Goal: Task Accomplishment & Management: Manage account settings

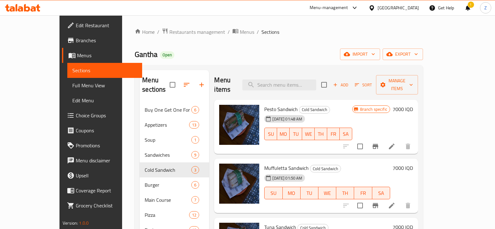
click at [169, 29] on span "Restaurants management" at bounding box center [197, 32] width 56 height 8
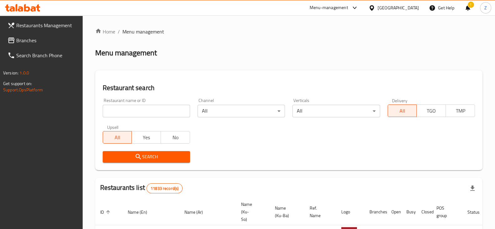
click at [155, 112] on input "search" at bounding box center [146, 111] width 87 height 13
type input "[PERSON_NAME]"
click button "Search" at bounding box center [146, 157] width 87 height 12
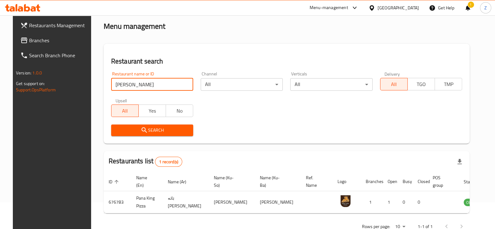
scroll to position [45, 0]
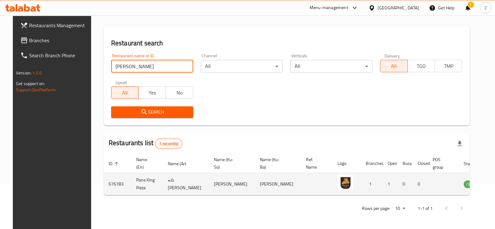
click at [494, 184] on icon "enhanced table" at bounding box center [500, 184] width 8 height 8
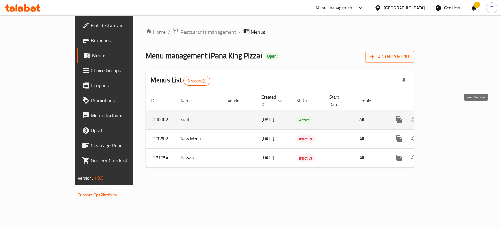
click at [448, 116] on icon "enhanced table" at bounding box center [444, 120] width 8 height 8
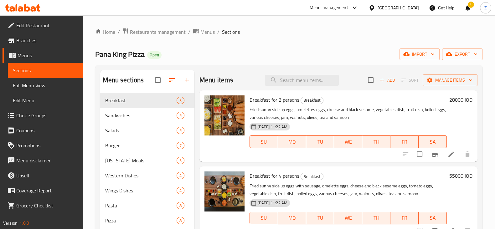
scroll to position [39, 0]
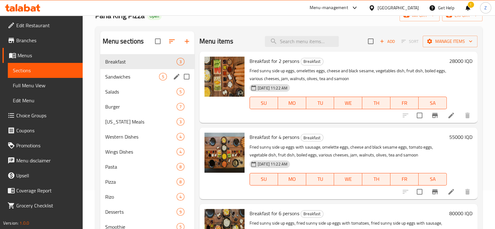
click at [136, 77] on span "Sandwiches" at bounding box center [132, 77] width 54 height 8
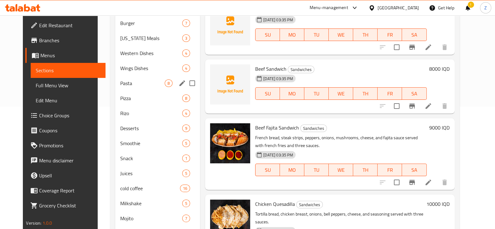
scroll to position [52, 0]
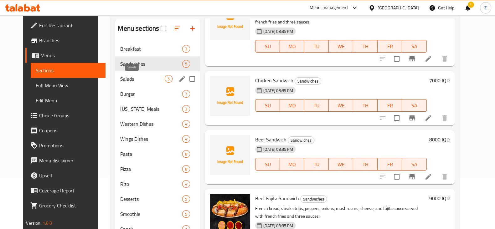
click at [128, 79] on span "Salads" at bounding box center [142, 79] width 44 height 8
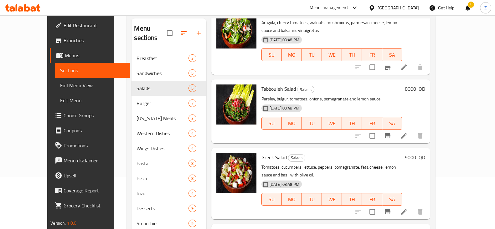
scroll to position [47, 0]
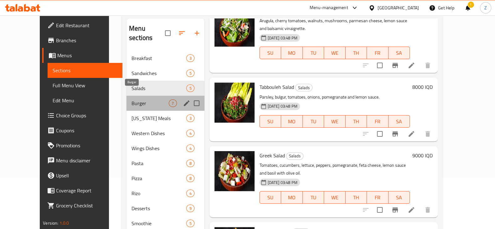
click at [131, 100] on span "Burger" at bounding box center [149, 104] width 37 height 8
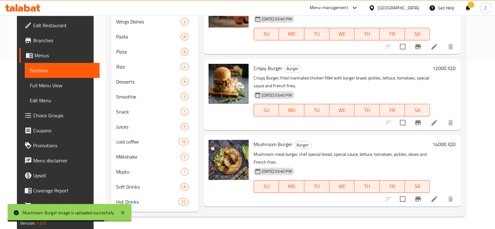
scroll to position [230, 0]
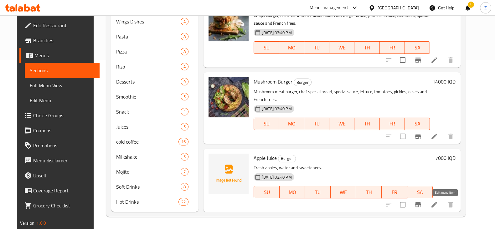
click at [437, 203] on icon at bounding box center [434, 205] width 6 height 6
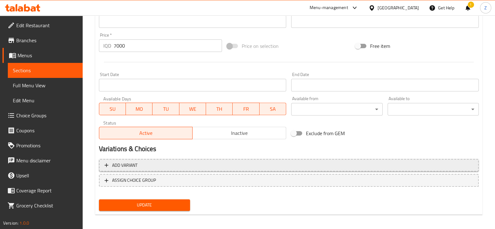
scroll to position [284, 0]
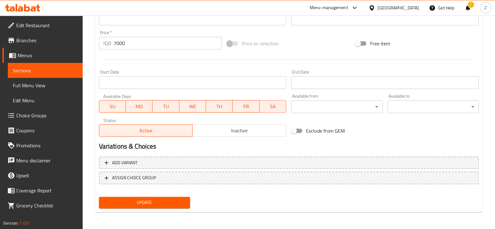
click at [236, 130] on span "Inactive" at bounding box center [239, 130] width 89 height 9
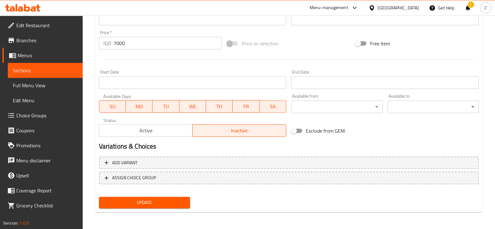
click at [167, 195] on div "Update" at bounding box center [144, 202] width 96 height 17
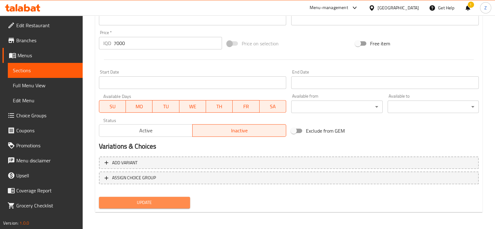
click at [164, 200] on span "Update" at bounding box center [144, 203] width 81 height 8
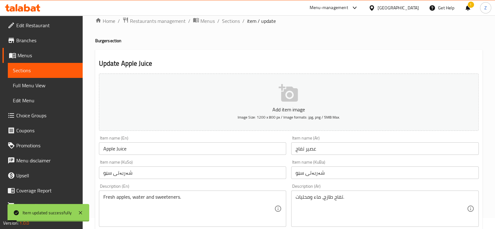
scroll to position [0, 0]
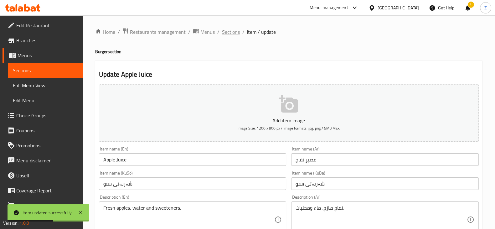
click at [232, 34] on span "Sections" at bounding box center [231, 32] width 18 height 8
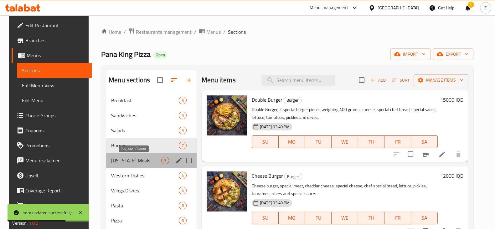
click at [130, 161] on span "[US_STATE] Meals" at bounding box center [136, 161] width 50 height 8
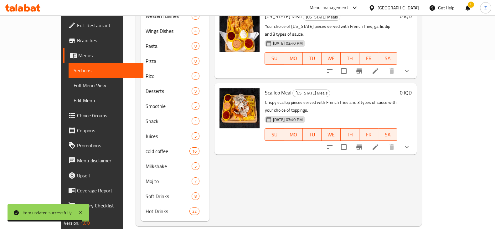
scroll to position [13, 0]
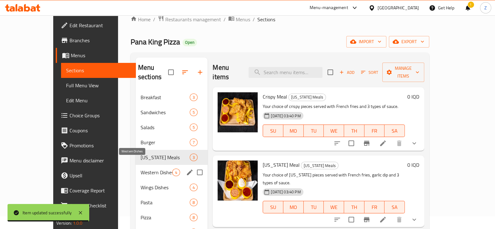
click at [140, 169] on span "Western Dishes" at bounding box center [156, 173] width 32 height 8
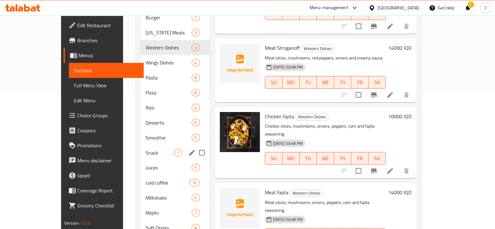
scroll to position [130, 0]
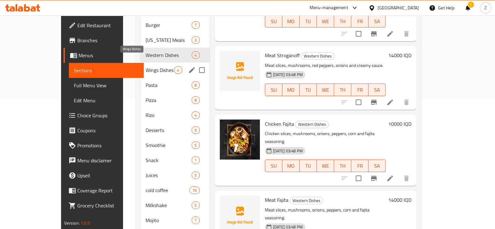
click at [146, 66] on span "Wings Dishes" at bounding box center [160, 70] width 28 height 8
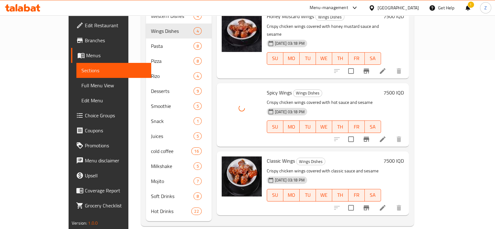
scroll to position [169, 0]
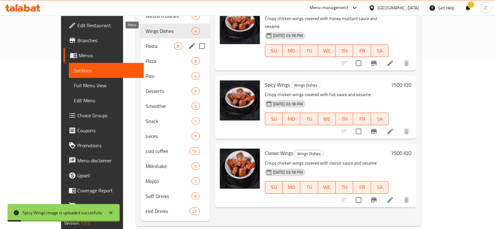
click at [146, 42] on span "Pasta" at bounding box center [160, 46] width 28 height 8
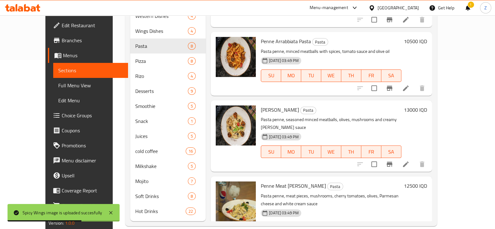
scroll to position [259, 0]
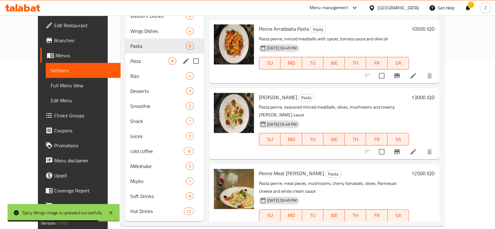
click at [135, 56] on div "Pizza 8" at bounding box center [164, 61] width 79 height 15
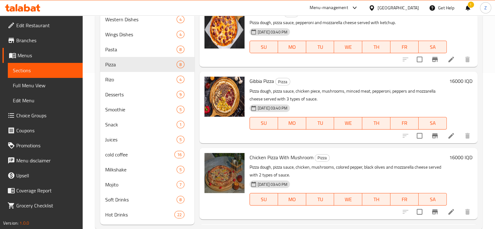
scroll to position [205, 0]
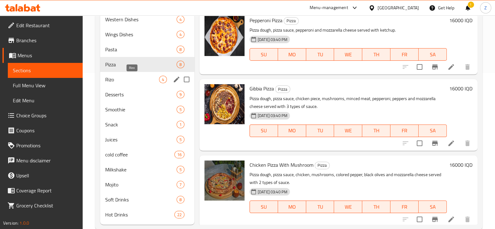
click at [128, 81] on span "Rizo" at bounding box center [132, 80] width 54 height 8
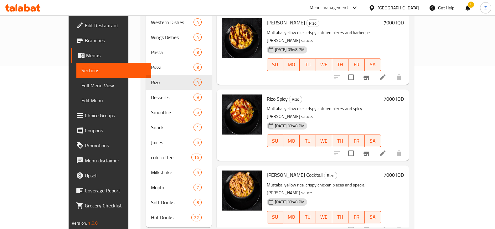
scroll to position [169, 0]
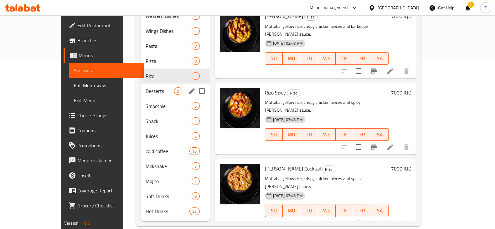
click at [146, 87] on span "Desserts" at bounding box center [160, 91] width 28 height 8
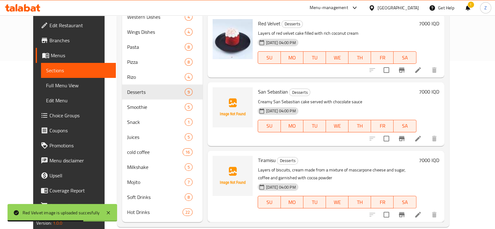
scroll to position [169, 0]
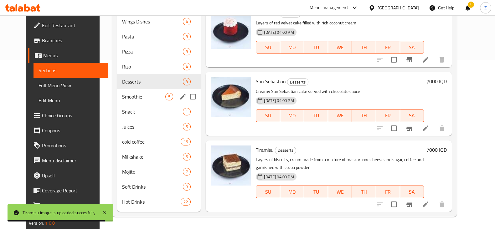
click at [122, 97] on span "Smoothie" at bounding box center [143, 97] width 43 height 8
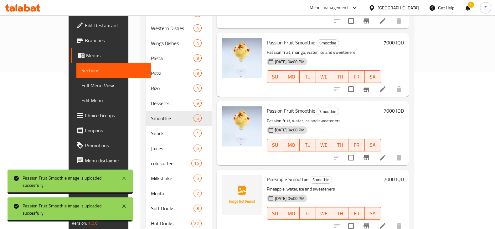
scroll to position [169, 0]
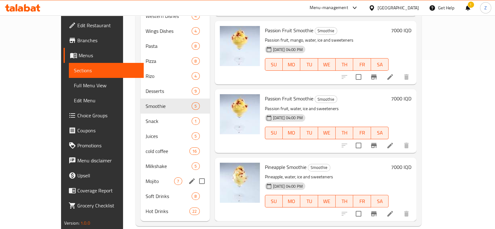
click at [140, 176] on div "Mojito 7" at bounding box center [174, 181] width 69 height 15
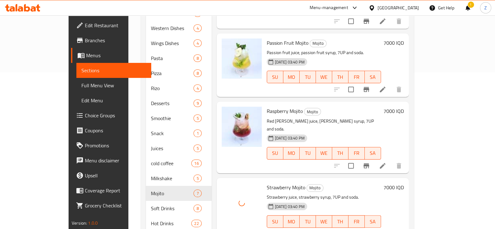
scroll to position [169, 0]
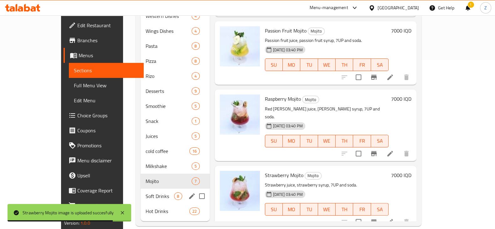
click at [140, 190] on div "Soft Drinks 8" at bounding box center [174, 196] width 69 height 15
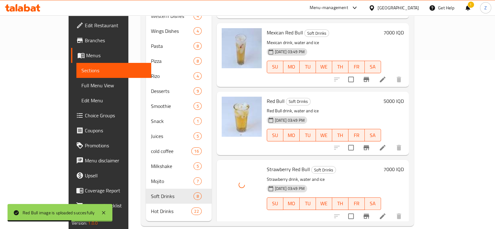
scroll to position [252, 0]
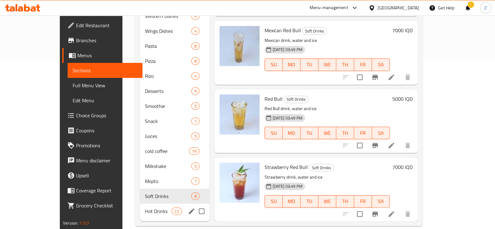
click at [145, 207] on span "Hot Drinks" at bounding box center [158, 211] width 27 height 8
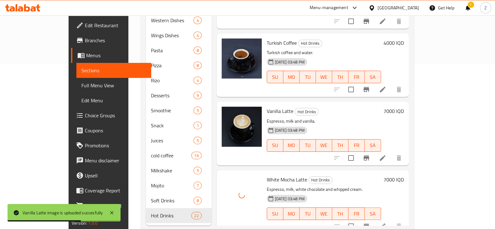
scroll to position [169, 0]
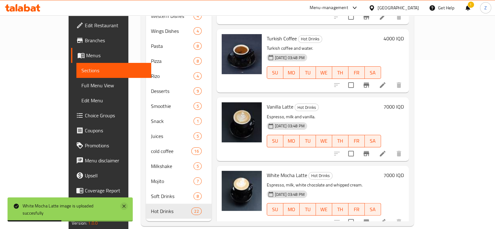
click at [125, 207] on icon at bounding box center [123, 206] width 3 height 3
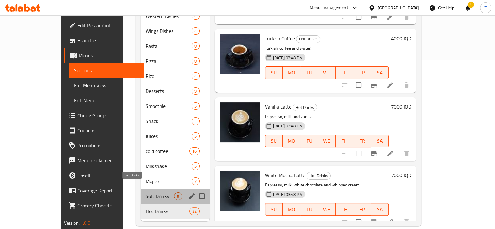
click at [146, 192] on span "Soft Drinks" at bounding box center [160, 196] width 28 height 8
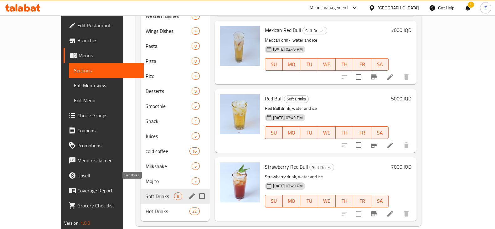
scroll to position [252, 0]
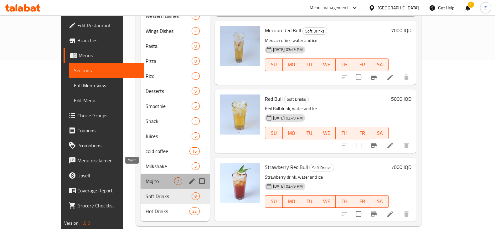
click at [146, 177] on span "Mojito" at bounding box center [160, 181] width 28 height 8
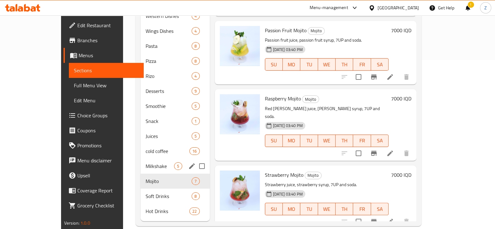
click at [146, 162] on span "Milkshake" at bounding box center [160, 166] width 28 height 8
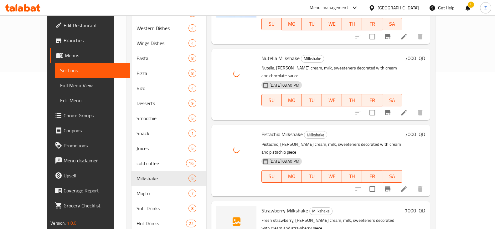
scroll to position [169, 0]
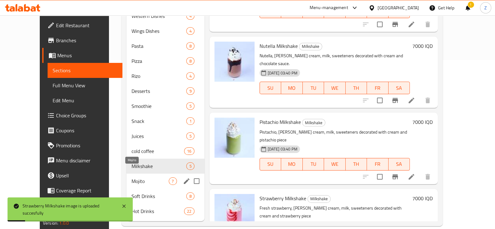
click at [131, 177] on span "Mojito" at bounding box center [149, 181] width 37 height 8
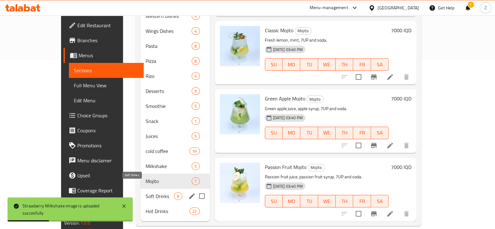
click at [146, 192] on span "Soft Drinks" at bounding box center [160, 196] width 28 height 8
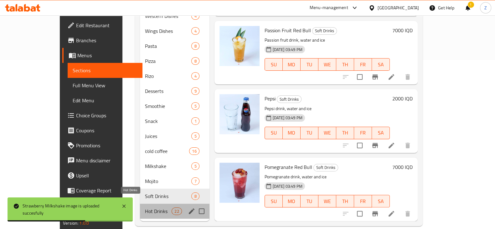
click at [145, 207] on span "Hot Drinks" at bounding box center [158, 211] width 27 height 8
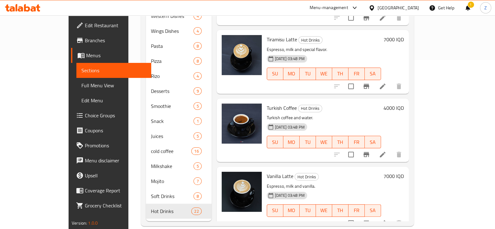
scroll to position [1142, 0]
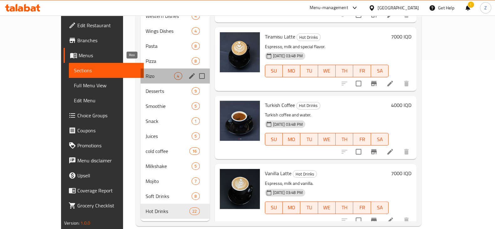
click at [146, 72] on span "Rizo" at bounding box center [160, 76] width 28 height 8
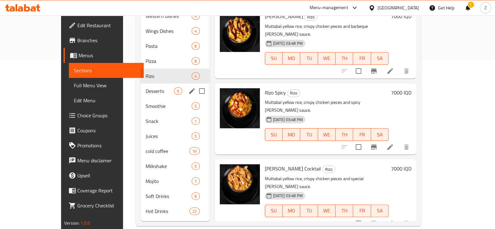
click at [146, 87] on span "Desserts" at bounding box center [160, 91] width 28 height 8
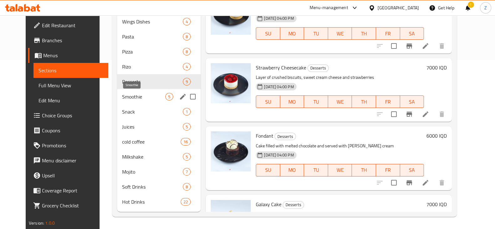
click at [124, 96] on span "Smoothie" at bounding box center [143, 97] width 43 height 8
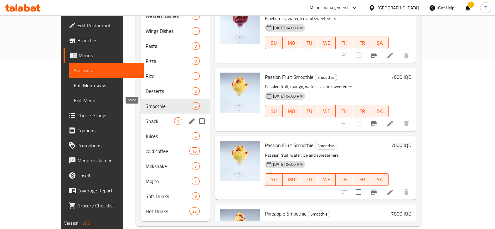
click at [146, 117] on span "Snack" at bounding box center [160, 121] width 28 height 8
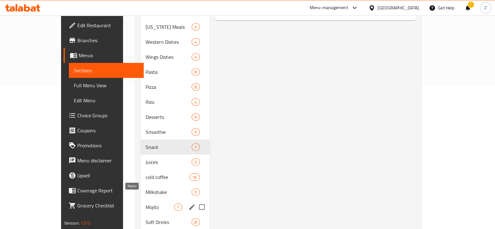
scroll to position [169, 0]
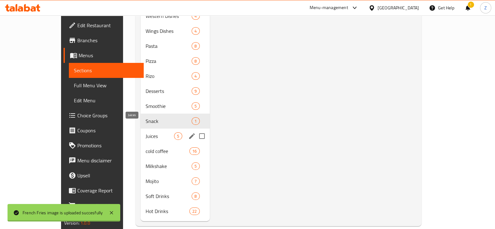
click at [146, 132] on span "Juices" at bounding box center [160, 136] width 28 height 8
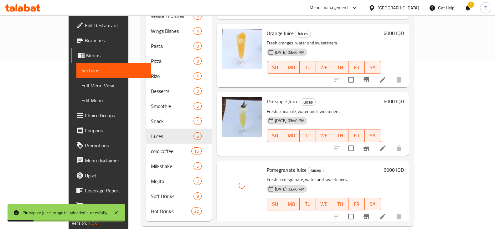
scroll to position [47, 0]
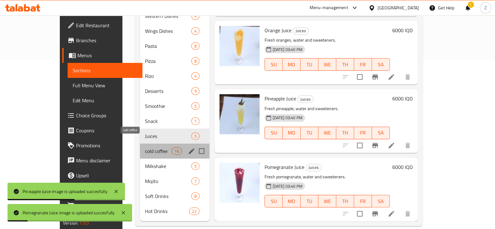
click at [145, 147] on span "cold coffee" at bounding box center [158, 151] width 27 height 8
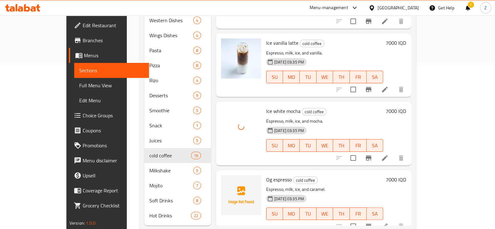
scroll to position [169, 0]
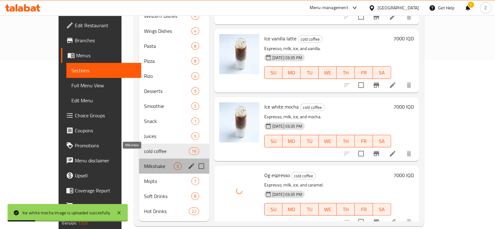
click at [144, 162] on span "Milkshake" at bounding box center [158, 166] width 29 height 8
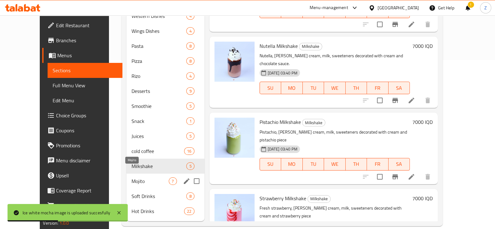
click at [131, 177] on span "Mojito" at bounding box center [149, 181] width 37 height 8
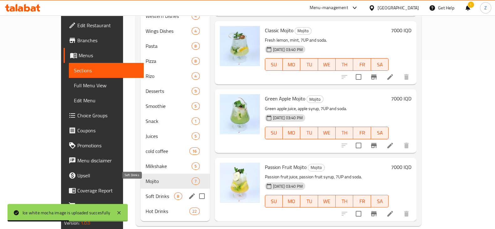
click at [146, 192] on span "Soft Drinks" at bounding box center [160, 196] width 28 height 8
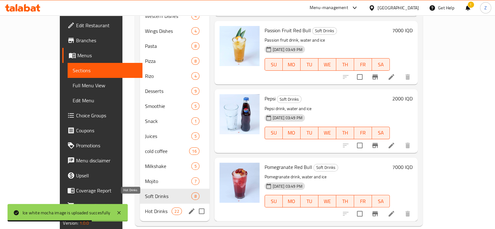
click at [145, 207] on span "Hot Drinks" at bounding box center [158, 211] width 27 height 8
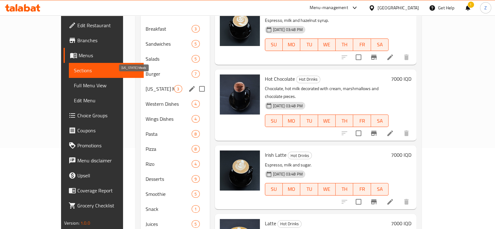
scroll to position [13, 0]
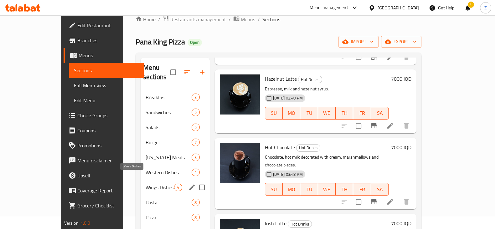
click at [146, 184] on span "Wings Dishes" at bounding box center [160, 188] width 28 height 8
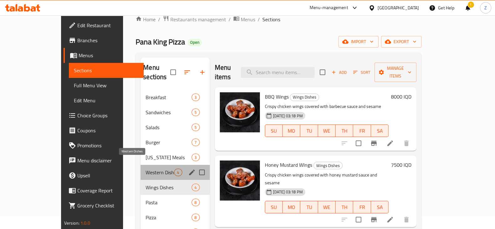
click at [146, 169] on span "Western Dishes" at bounding box center [160, 173] width 28 height 8
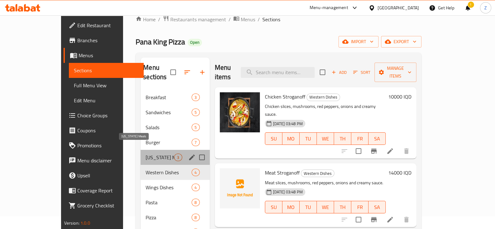
click at [146, 154] on span "[US_STATE] Meals" at bounding box center [160, 158] width 28 height 8
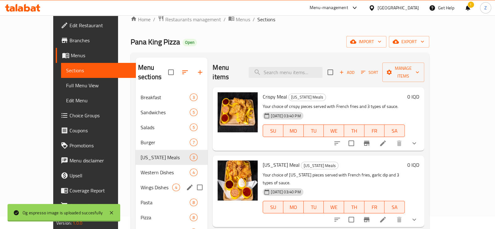
click at [135, 195] on div "Pasta 8" at bounding box center [171, 202] width 72 height 15
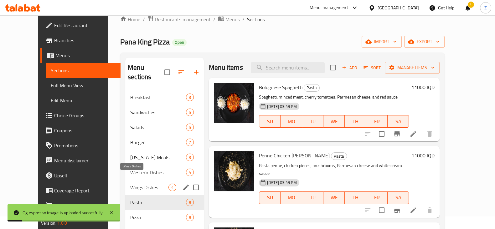
click at [135, 184] on span "Wings Dishes" at bounding box center [149, 188] width 38 height 8
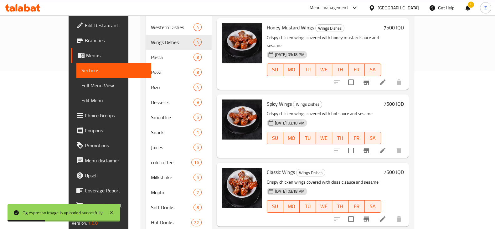
scroll to position [169, 0]
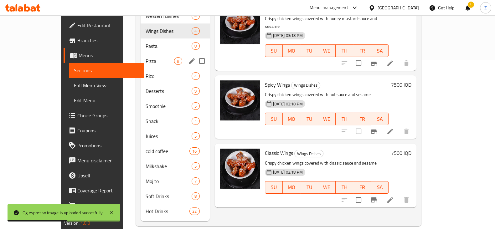
click at [140, 56] on div "Pizza 8" at bounding box center [174, 61] width 69 height 15
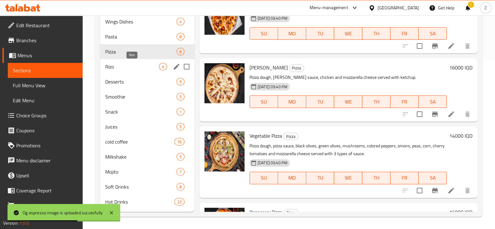
click at [129, 65] on span "Rizo" at bounding box center [132, 67] width 54 height 8
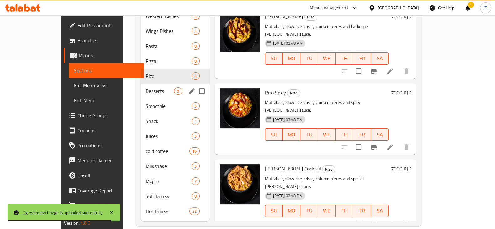
click at [140, 84] on div "Desserts 9" at bounding box center [174, 91] width 69 height 15
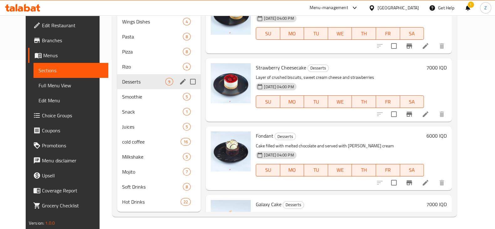
click at [125, 88] on div "Desserts 9" at bounding box center [159, 81] width 84 height 15
click at [125, 92] on div "Smoothie 5" at bounding box center [159, 96] width 84 height 15
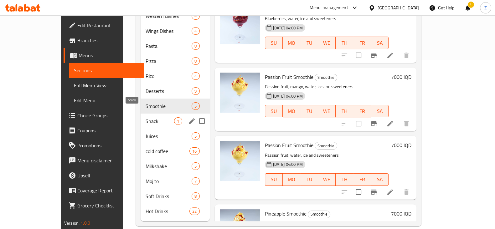
click at [146, 117] on span "Snack" at bounding box center [160, 121] width 28 height 8
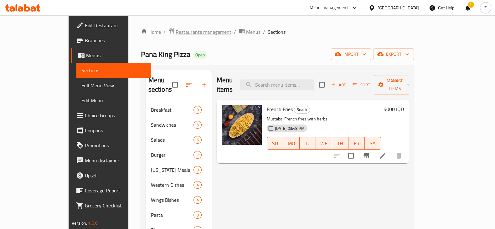
click at [176, 29] on span "Restaurants management" at bounding box center [204, 32] width 56 height 8
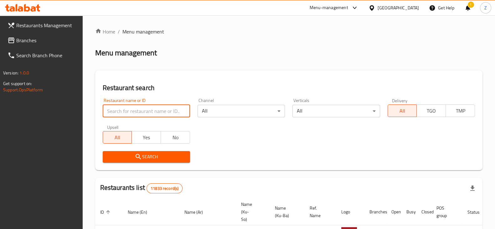
click at [183, 111] on input "search" at bounding box center [146, 111] width 87 height 13
type input "Karam Al Khal"
click button "Search" at bounding box center [146, 157] width 87 height 12
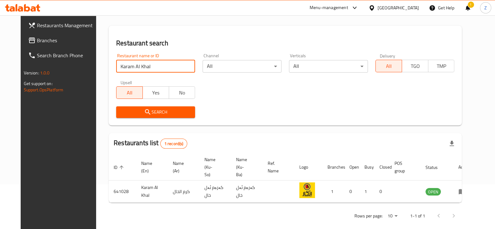
scroll to position [45, 0]
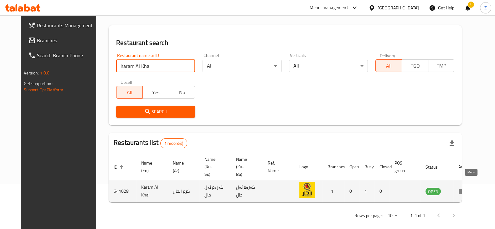
click at [464, 190] on icon "enhanced table" at bounding box center [463, 191] width 2 height 3
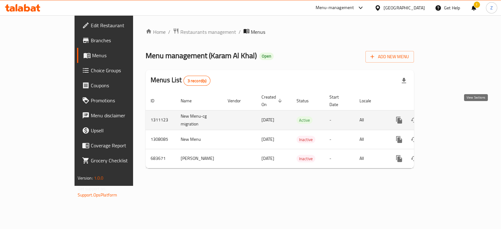
click at [452, 118] on link "enhanced table" at bounding box center [444, 120] width 15 height 15
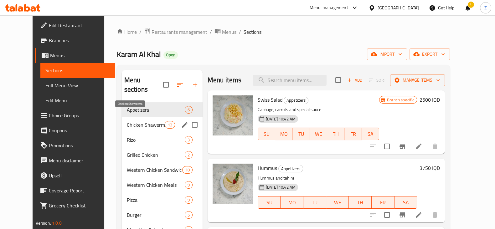
click at [133, 121] on span "Chicken Shawerma" at bounding box center [146, 125] width 38 height 8
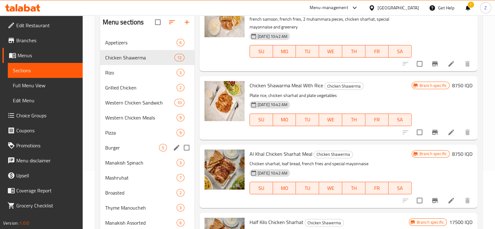
scroll to position [25, 0]
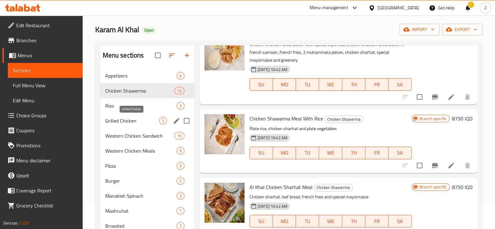
click at [137, 121] on span "Grilled Chicken" at bounding box center [132, 121] width 54 height 8
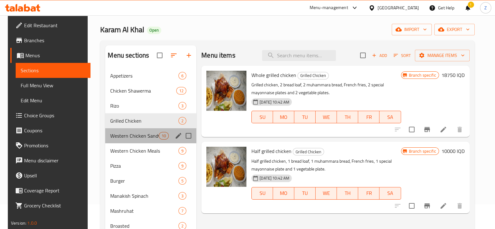
click at [139, 131] on div "Western Chicken Sandwich 10" at bounding box center [150, 135] width 91 height 15
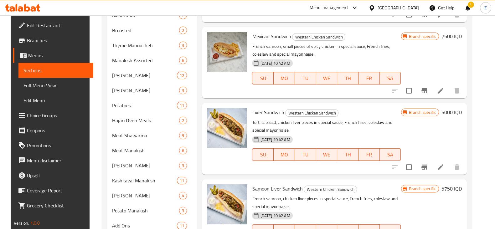
scroll to position [259, 0]
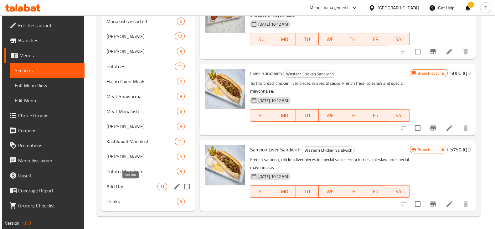
click at [137, 183] on span "Add Ons" at bounding box center [131, 187] width 51 height 8
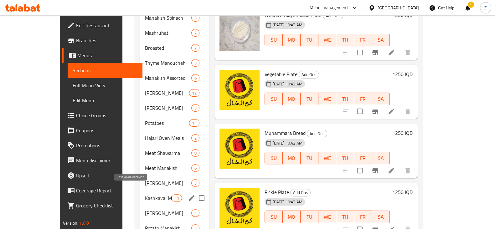
scroll to position [259, 0]
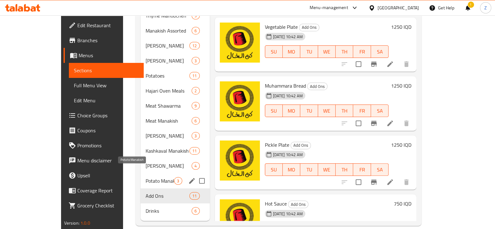
click at [146, 177] on span "Potato Manakish" at bounding box center [160, 181] width 28 height 8
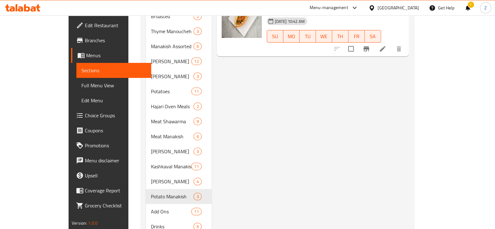
scroll to position [259, 0]
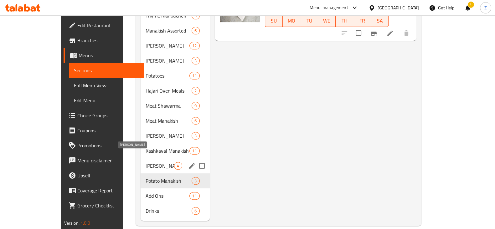
click at [146, 162] on span "[PERSON_NAME]" at bounding box center [160, 166] width 28 height 8
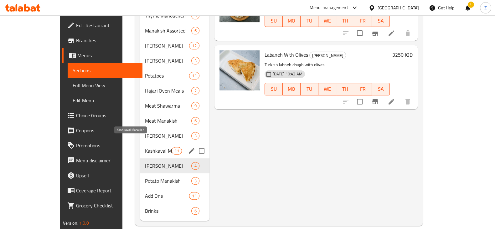
click at [145, 147] on span "Kashkaval Manakish" at bounding box center [158, 151] width 27 height 8
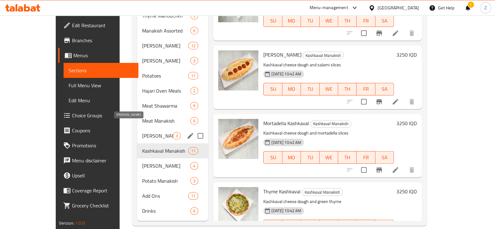
click at [142, 132] on span "[PERSON_NAME]" at bounding box center [157, 136] width 31 height 8
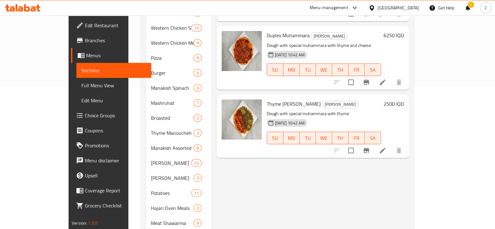
scroll to position [220, 0]
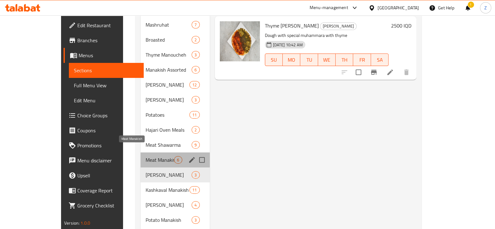
click at [146, 156] on span "Meat Manakish" at bounding box center [160, 160] width 28 height 8
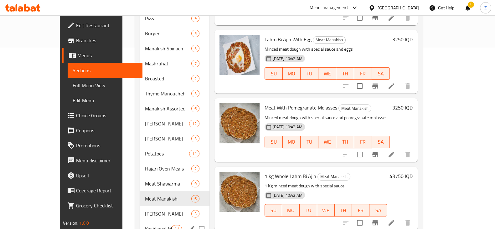
scroll to position [220, 0]
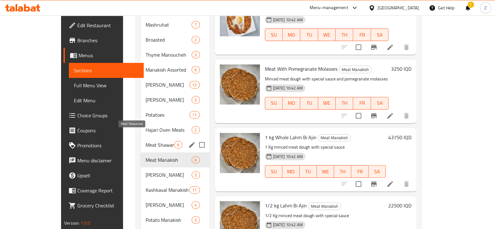
click at [146, 141] on span "Meat Shawarma" at bounding box center [160, 145] width 28 height 8
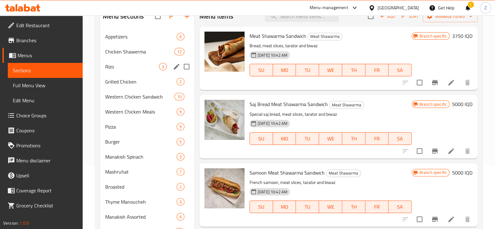
scroll to position [25, 0]
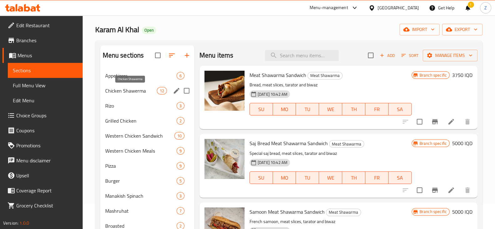
click at [139, 89] on span "Chicken Shawerma" at bounding box center [131, 91] width 52 height 8
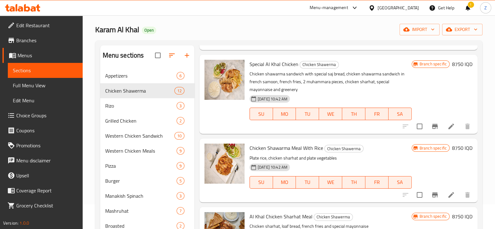
scroll to position [451, 0]
